Goal: Task Accomplishment & Management: Use online tool/utility

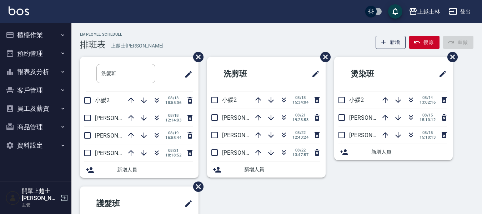
scroll to position [36, 0]
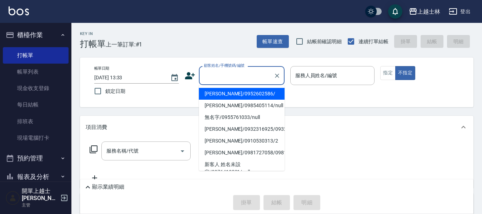
click at [221, 81] on input "顧客姓名/手機號碼/編號" at bounding box center [236, 75] width 69 height 12
type input "[PERSON_NAME]/0952602586/"
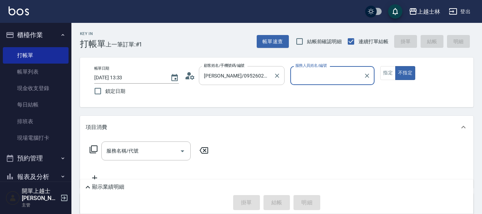
type input "[PERSON_NAME]-12"
click at [395, 66] on button "不指定" at bounding box center [405, 73] width 20 height 14
type button "false"
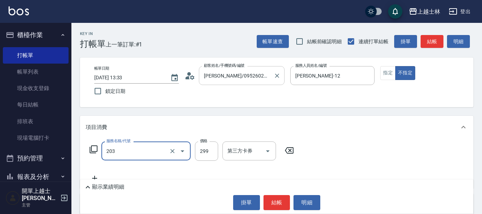
type input "B級洗+剪(203)"
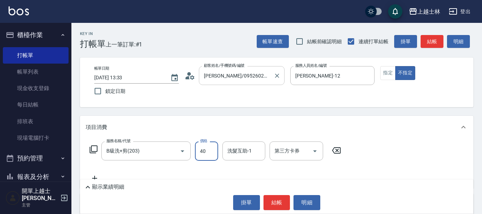
type input "400"
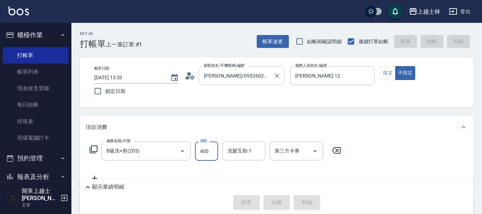
type input "[DATE] 14:21"
